Goal: Information Seeking & Learning: Learn about a topic

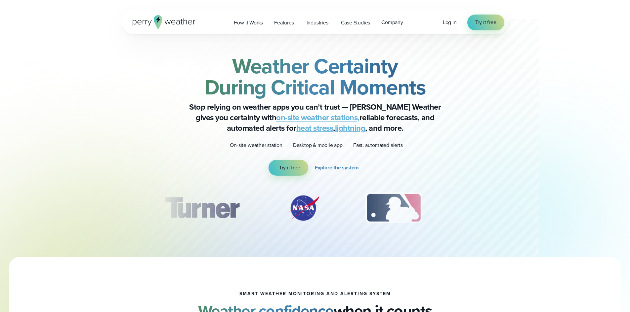
click at [450, 51] on div "Weather Certainty During Critical Moments Stop relying on weather apps you can’…" at bounding box center [315, 145] width 386 height 223
click at [444, 21] on span "Log in" at bounding box center [450, 23] width 14 height 8
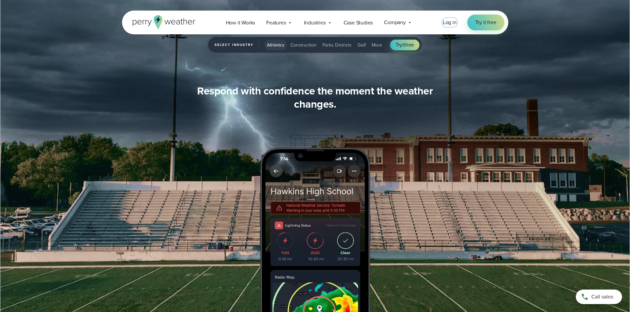
scroll to position [686, 0]
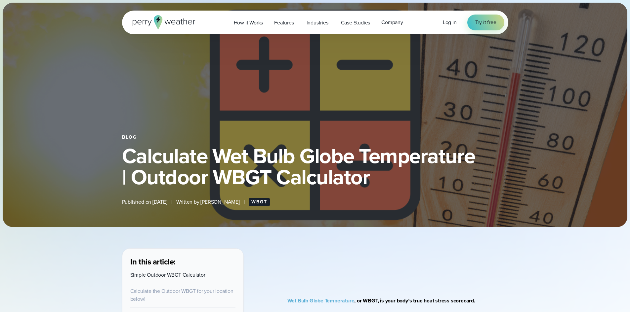
select select "***"
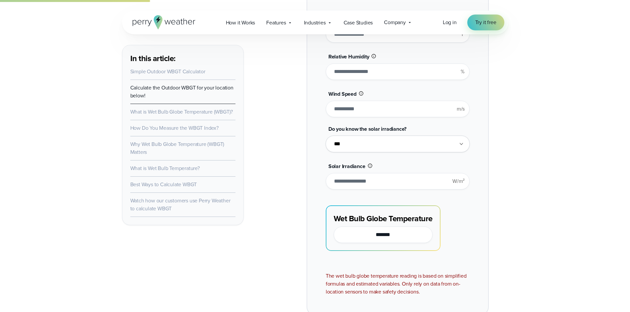
scroll to position [661, 0]
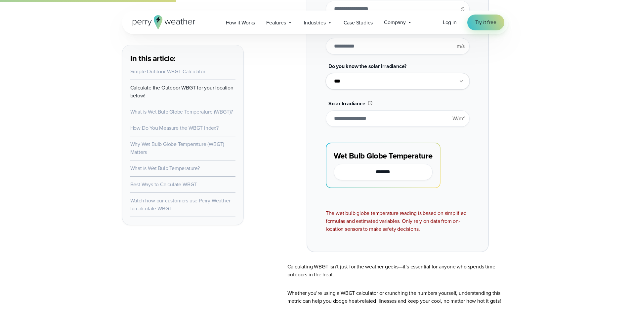
click at [170, 129] on link "How Do You Measure the WBGT Index?" at bounding box center [174, 128] width 88 height 8
